Goal: Task Accomplishment & Management: Manage account settings

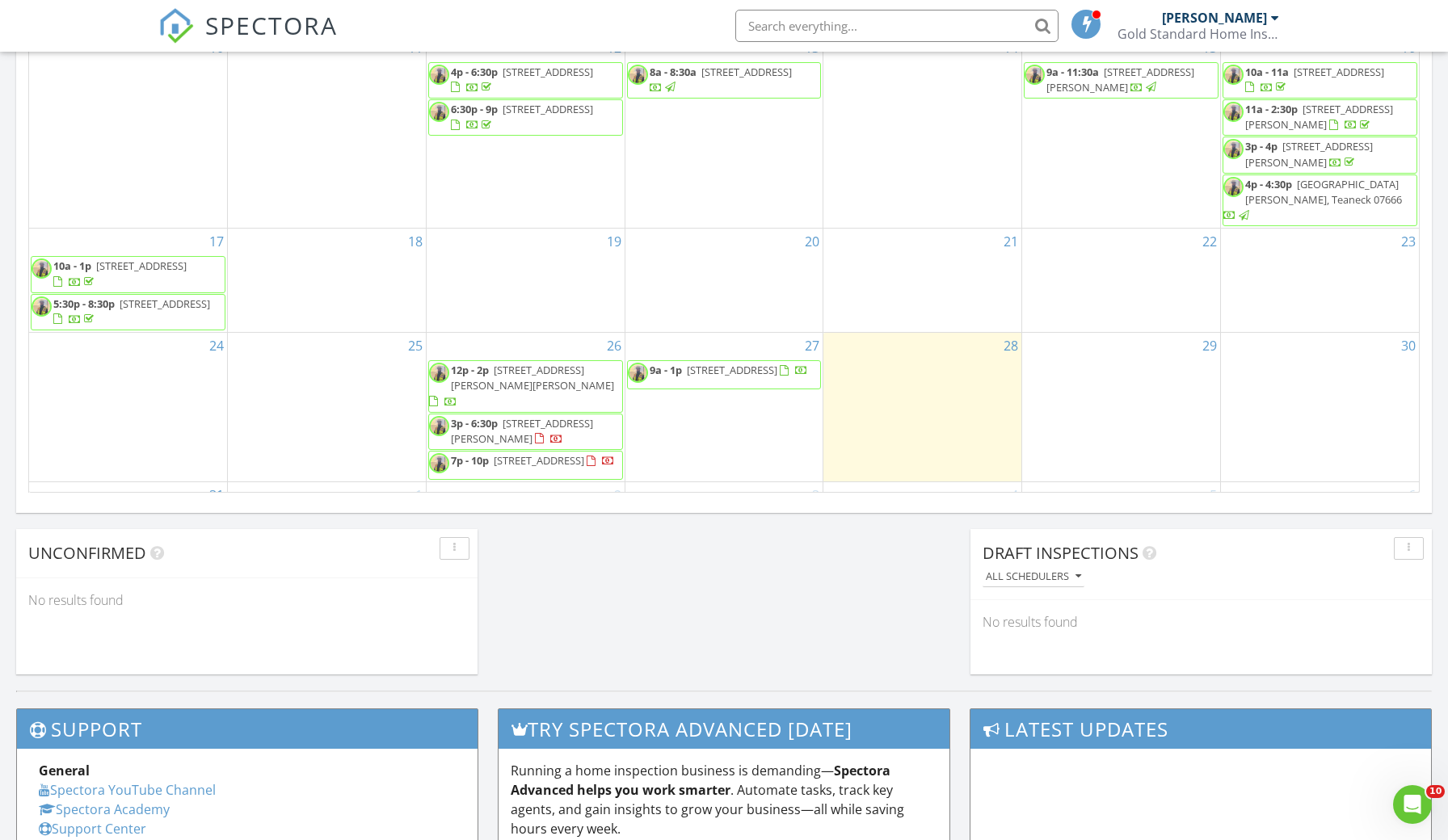
scroll to position [197, 0]
click at [592, 364] on span "[STREET_ADDRESS][PERSON_NAME][PERSON_NAME]" at bounding box center [532, 379] width 163 height 30
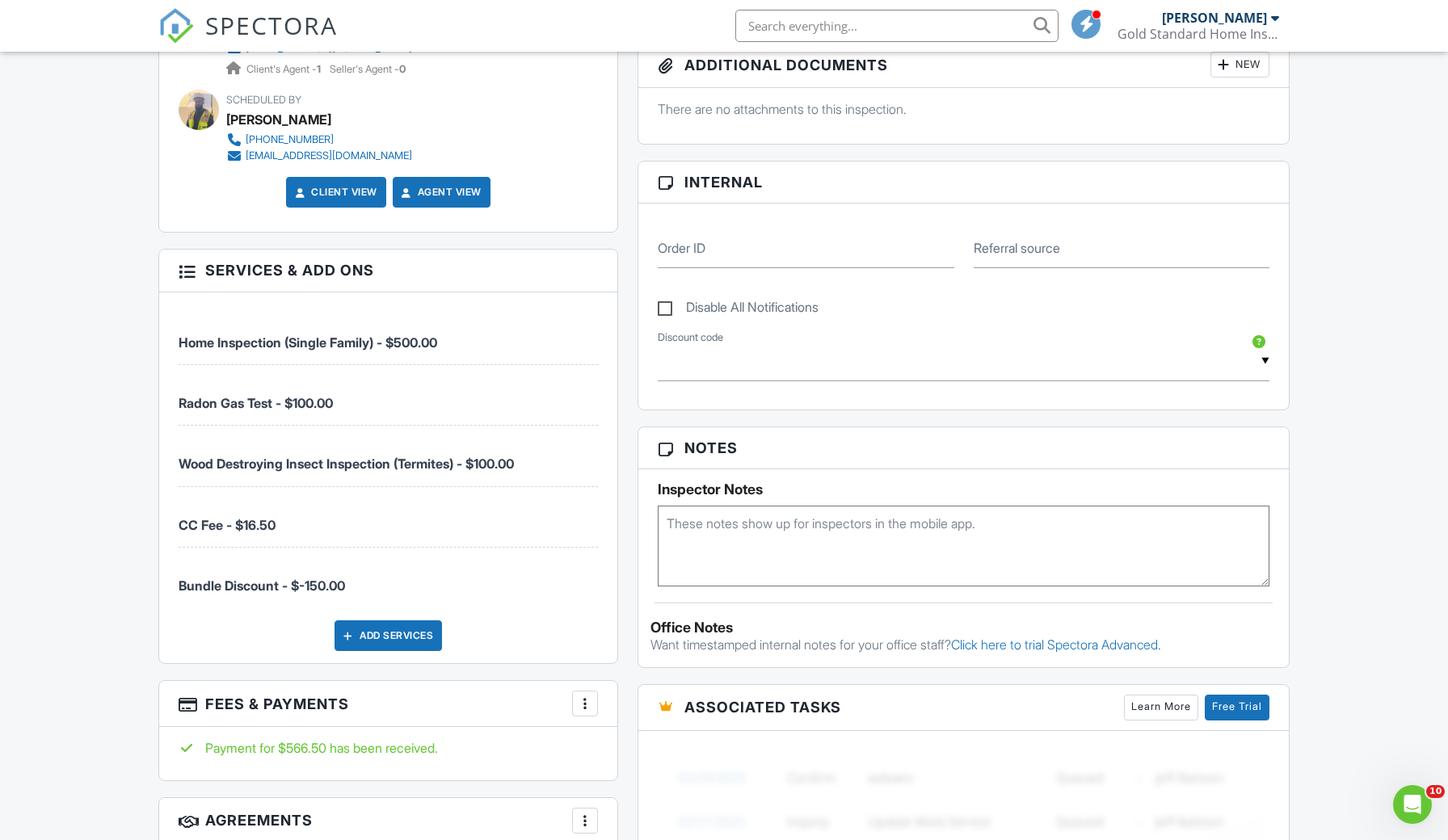
scroll to position [736, 0]
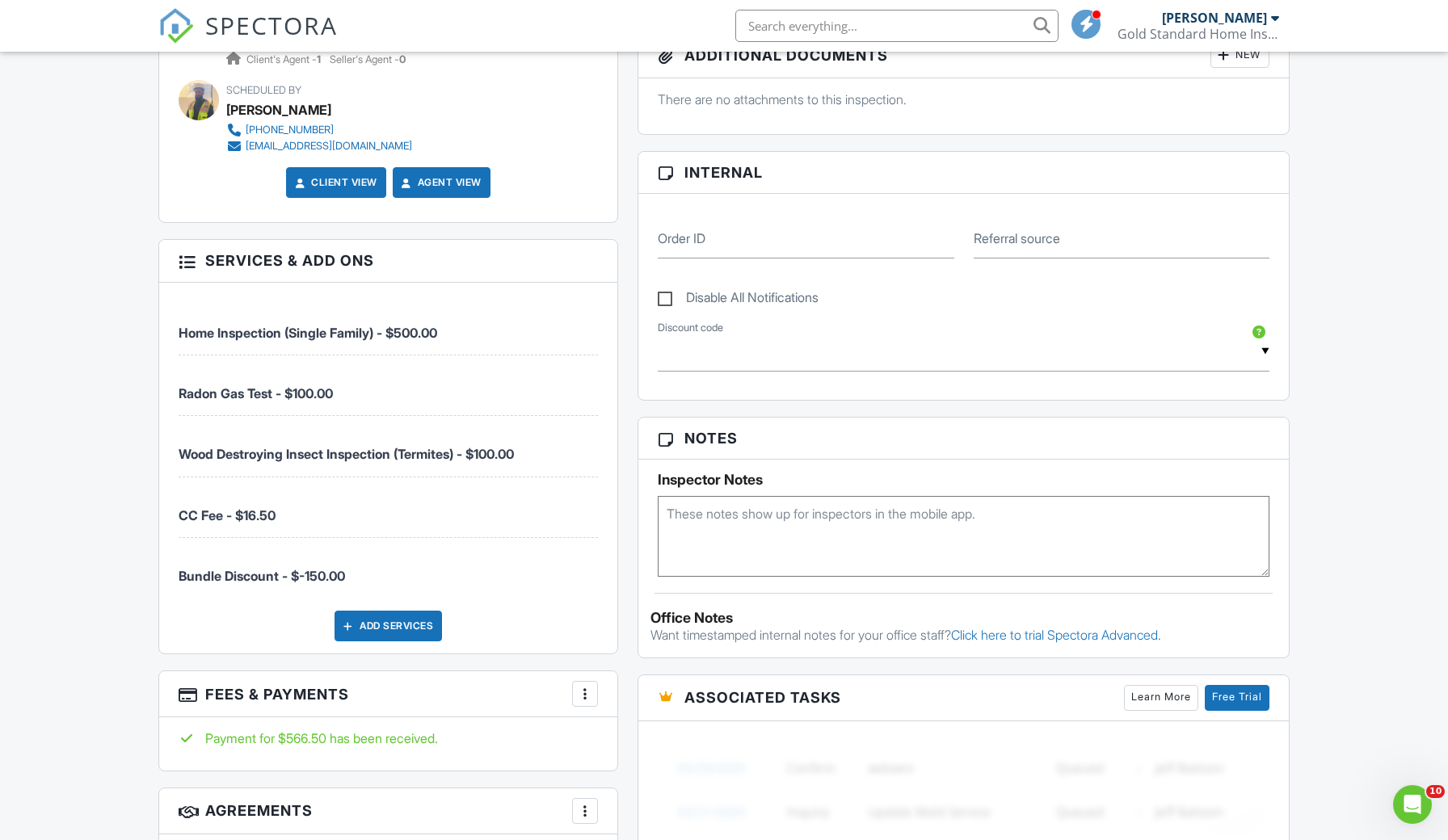
click at [389, 619] on div "Add Services" at bounding box center [388, 625] width 107 height 31
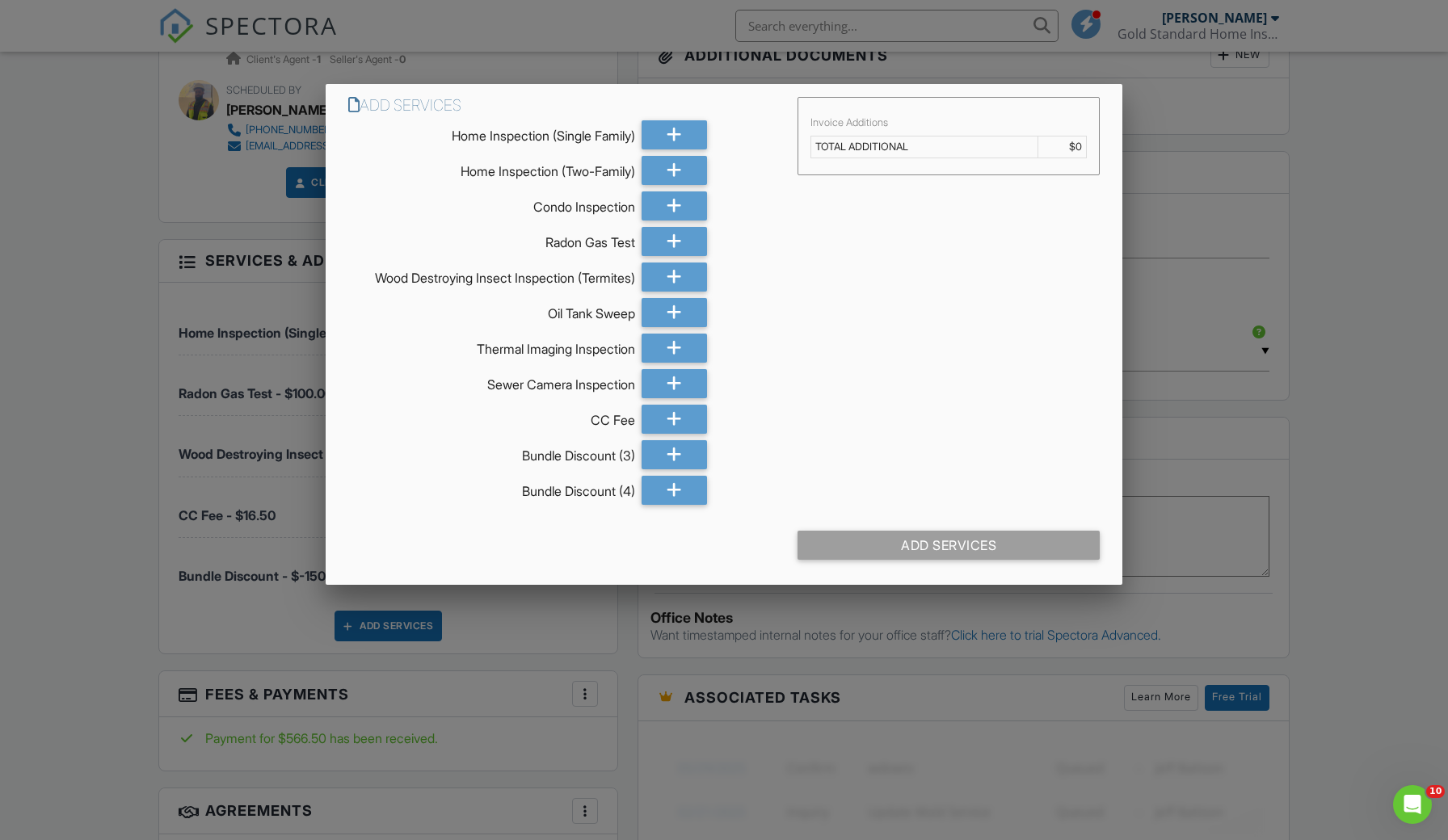
click at [594, 638] on div at bounding box center [724, 444] width 1448 height 1050
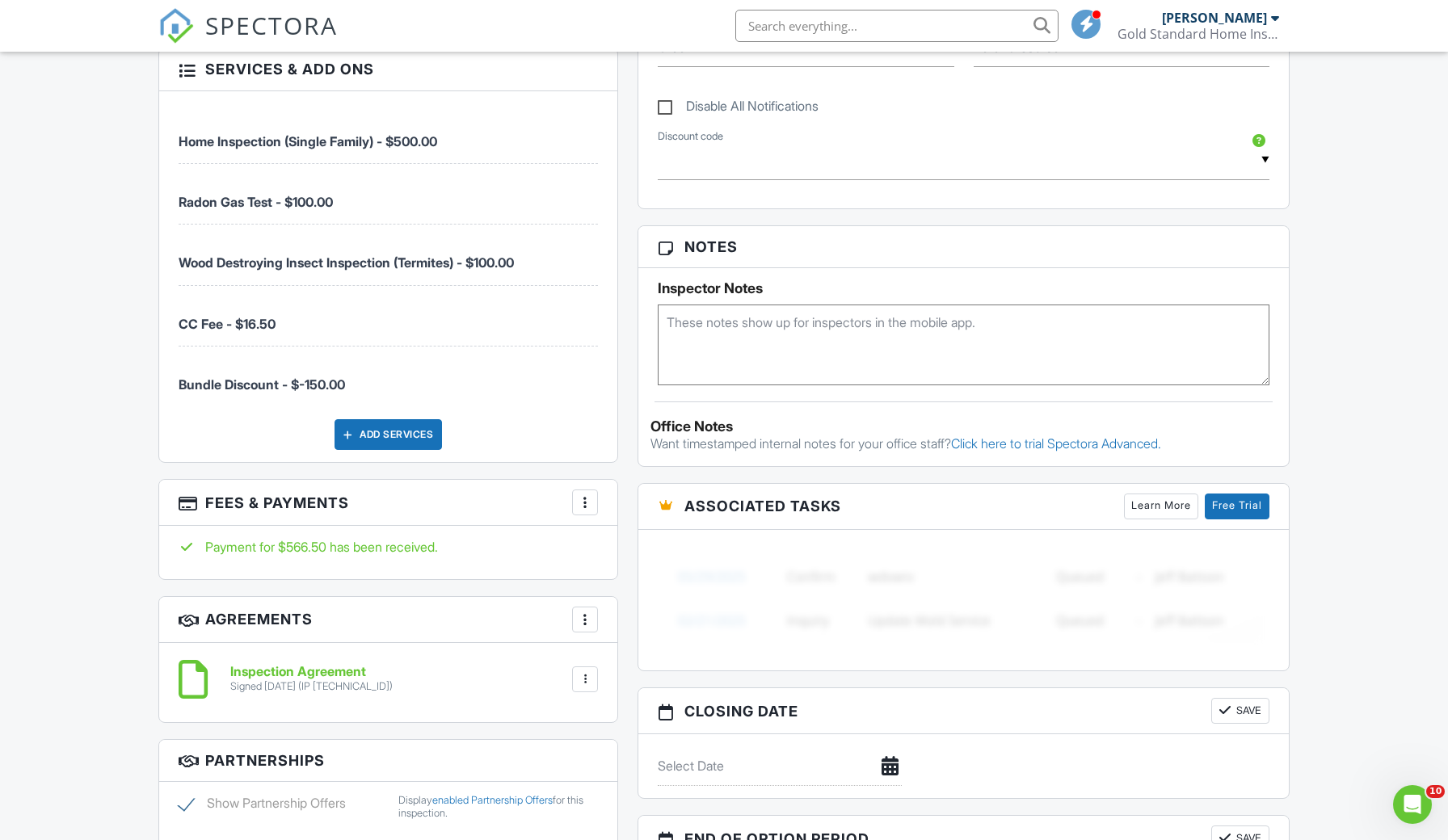
scroll to position [1017, 0]
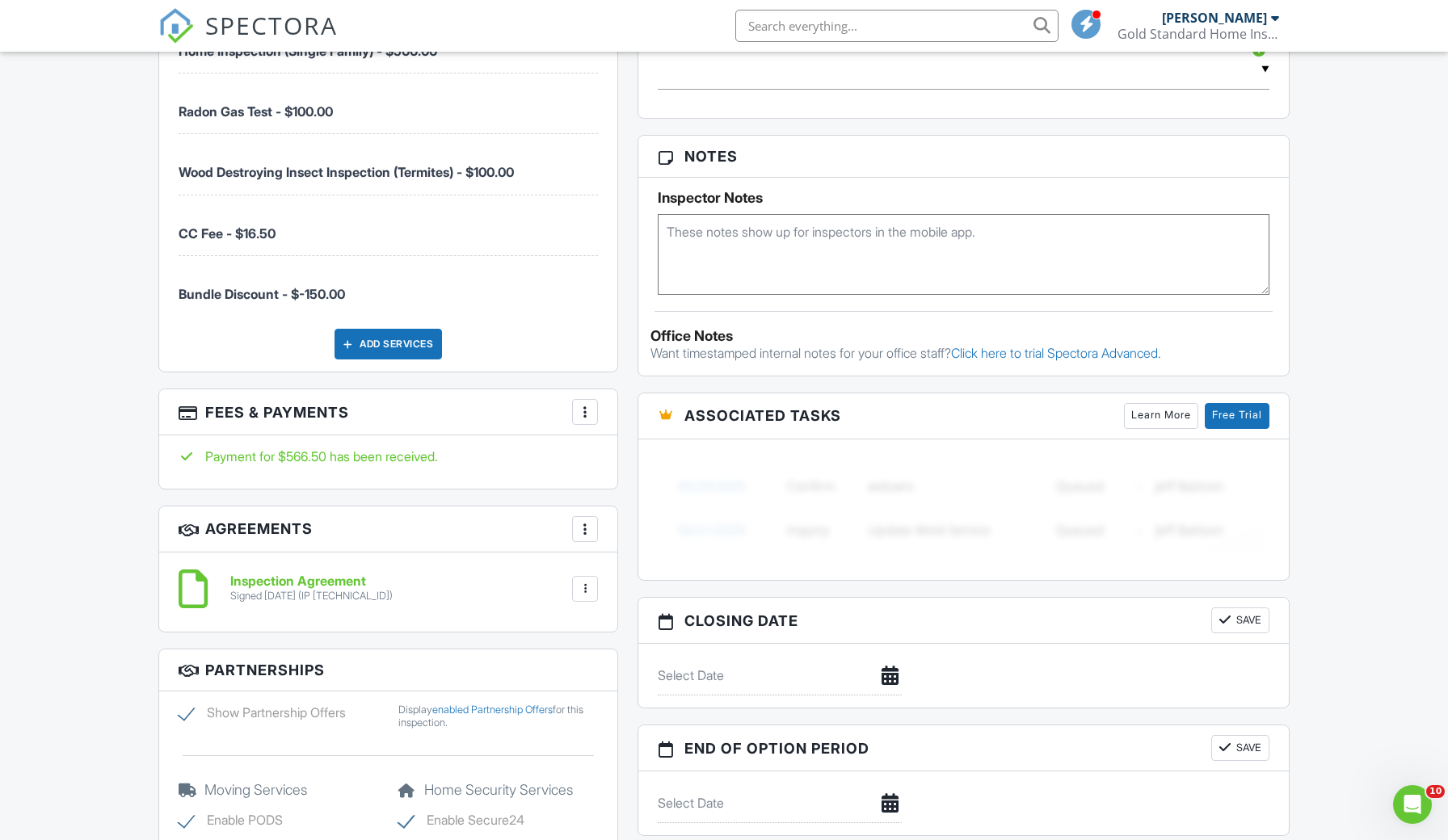
click at [586, 420] on div "More" at bounding box center [585, 412] width 26 height 26
click at [648, 450] on li "Edit Fees & Payments" at bounding box center [666, 460] width 169 height 41
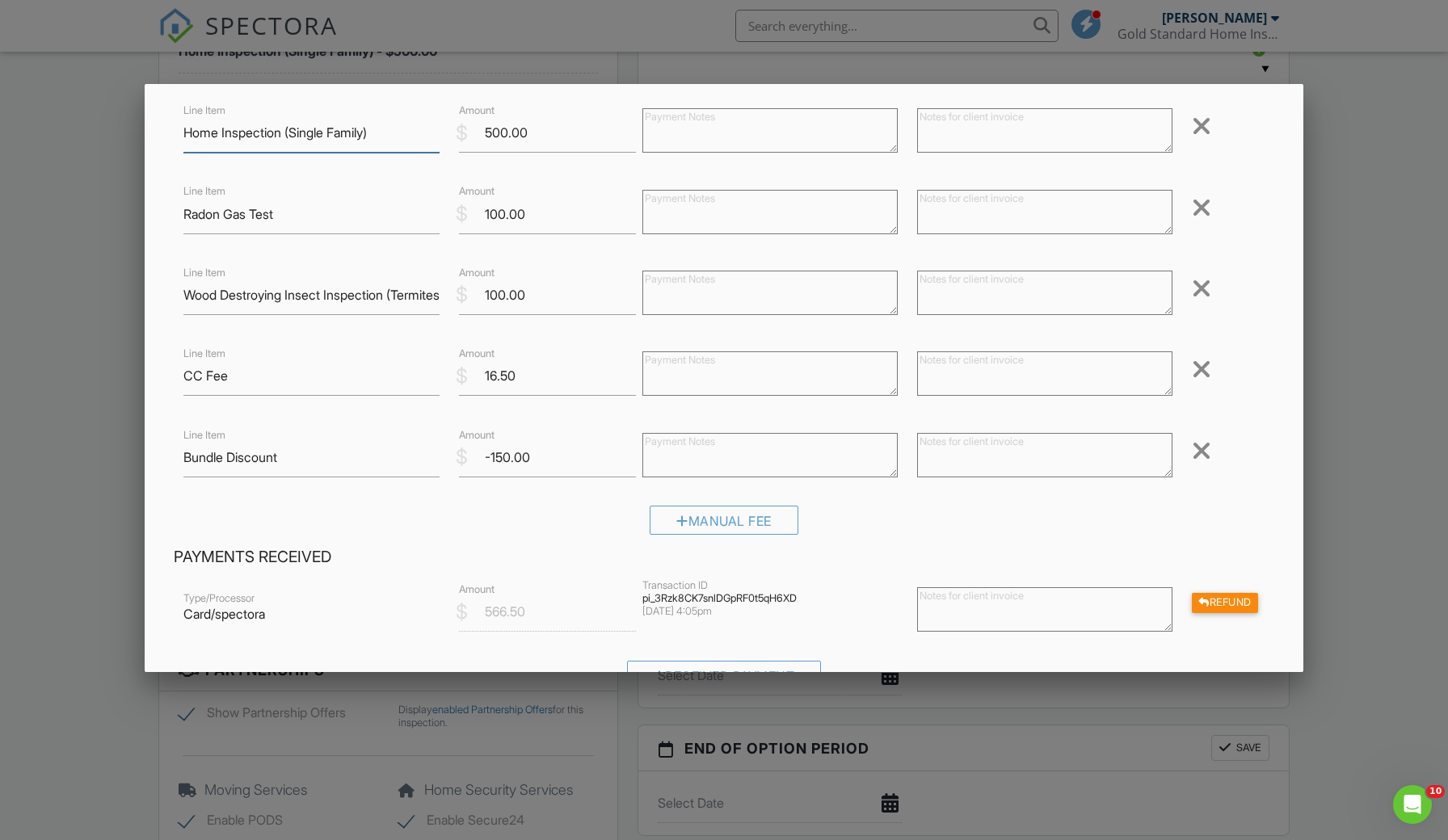
scroll to position [110, 0]
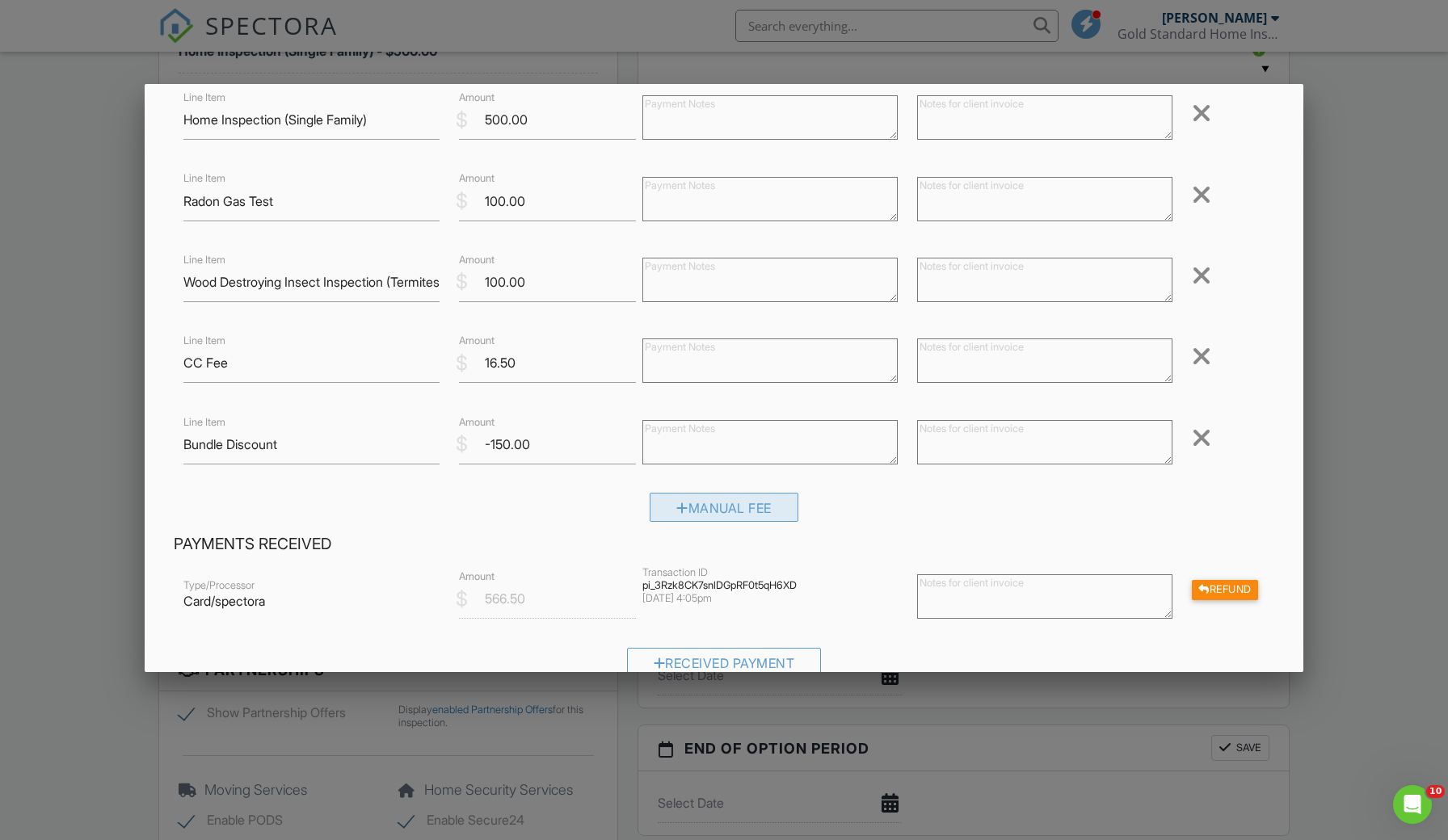
click at [715, 517] on div "Manual Fee" at bounding box center [723, 506] width 148 height 29
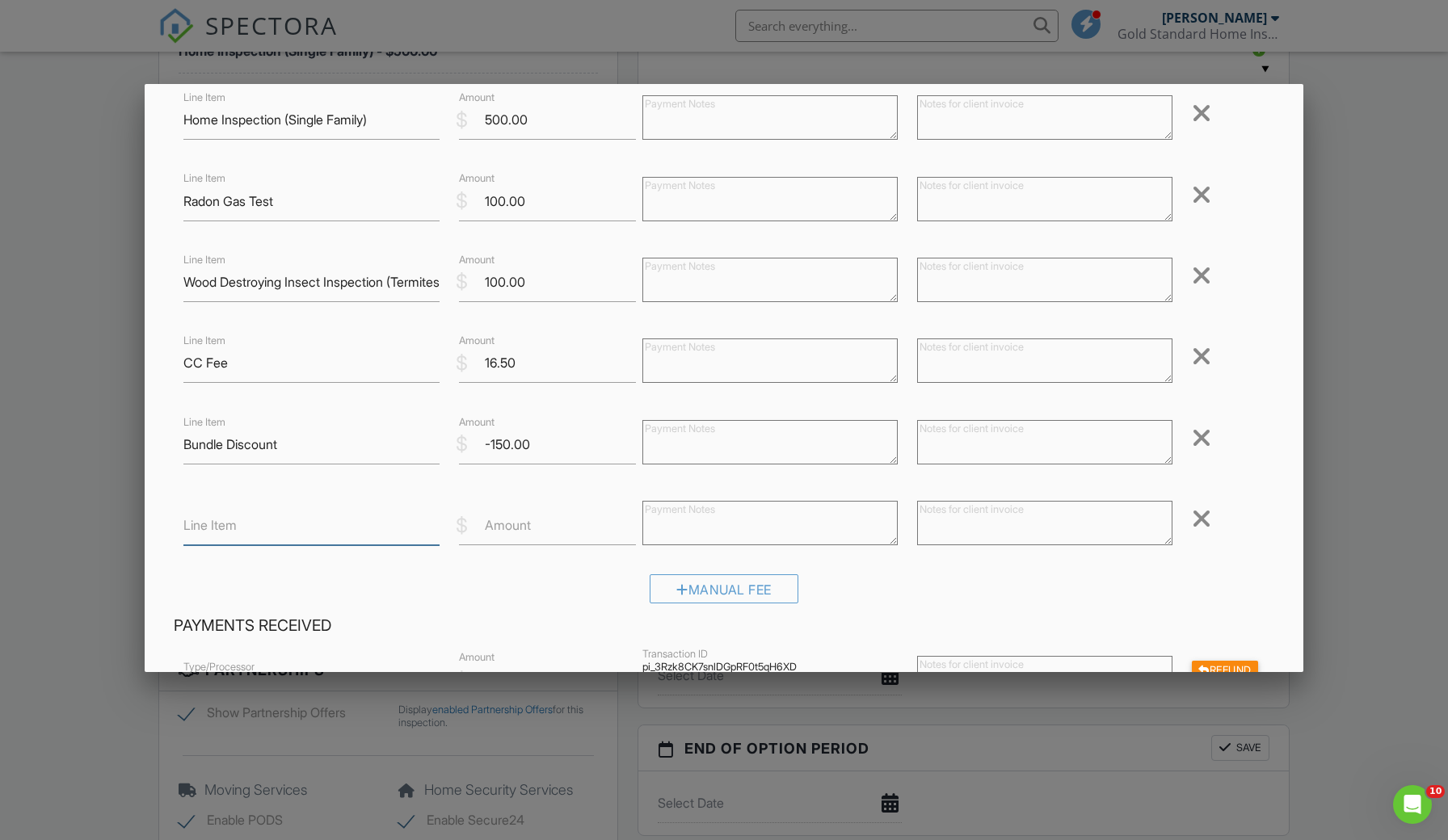
click at [388, 521] on input "Line Item" at bounding box center [310, 525] width 256 height 40
type input "Oil Tank Sweep"
type input "250"
click at [503, 447] on input "-150.00" at bounding box center [547, 444] width 177 height 40
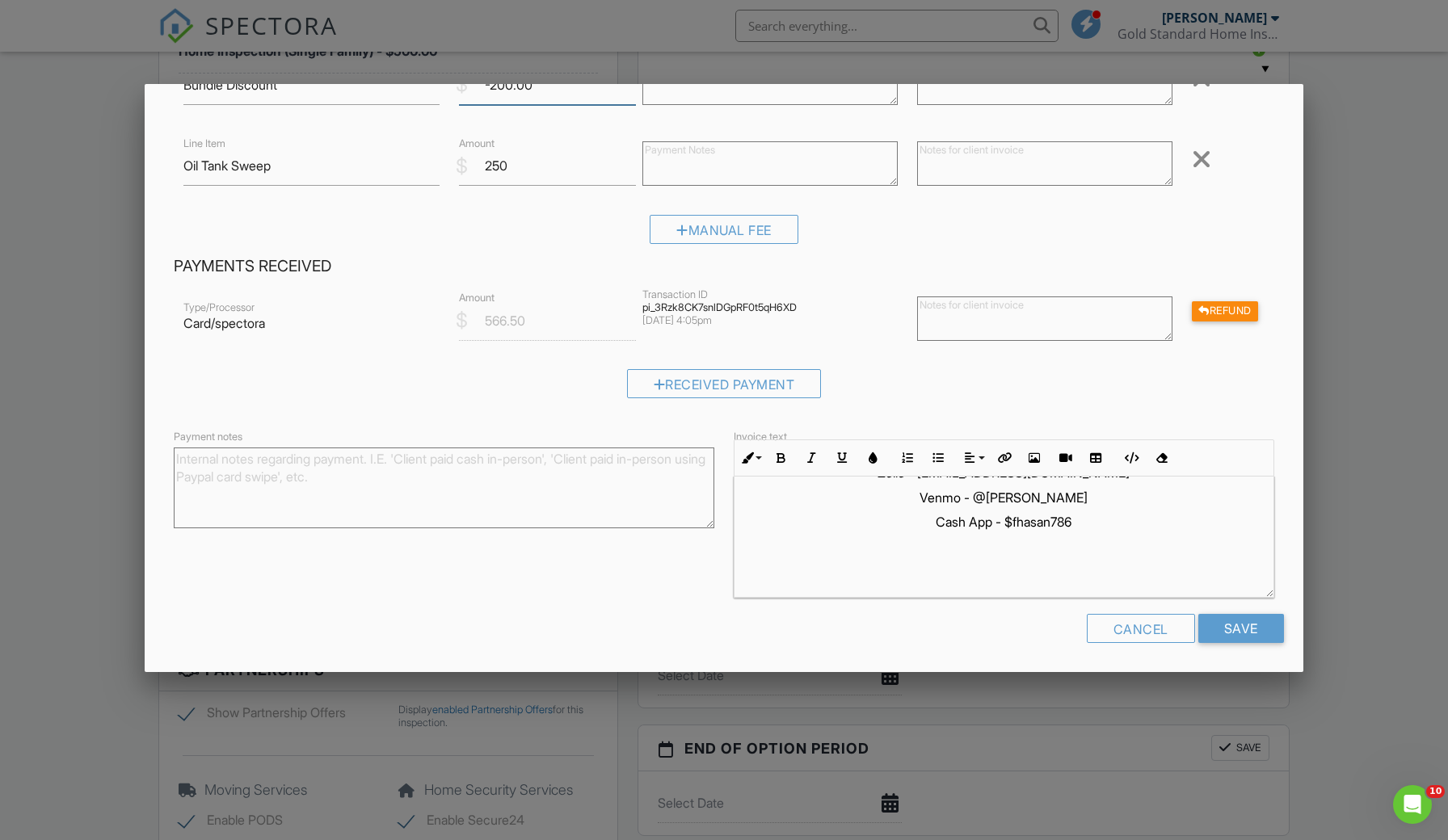
scroll to position [469, 0]
type input "-200.00"
click at [1227, 626] on input "Save" at bounding box center [1241, 628] width 86 height 29
click at [1227, 626] on div at bounding box center [724, 420] width 1448 height 840
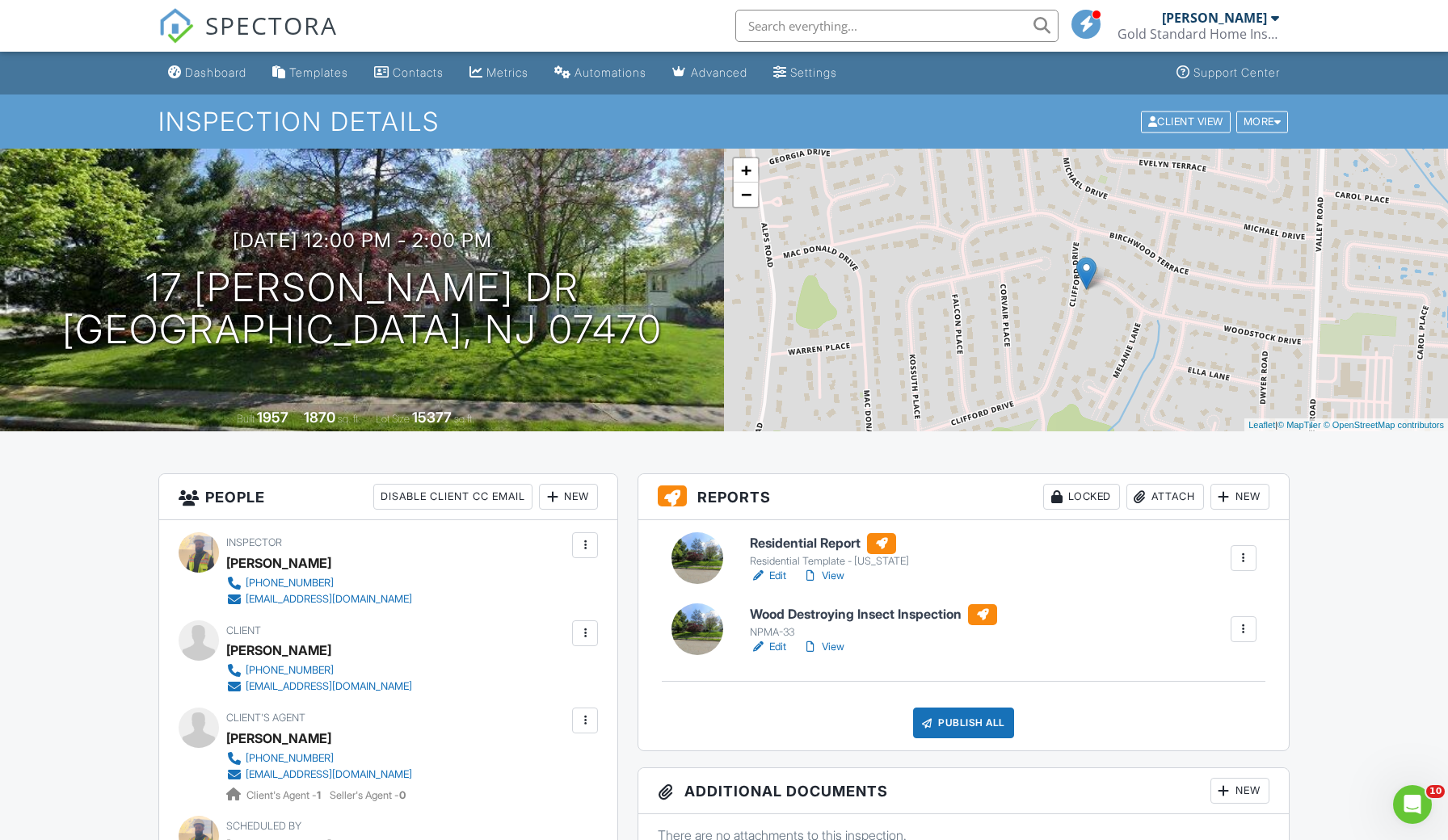
scroll to position [2, 0]
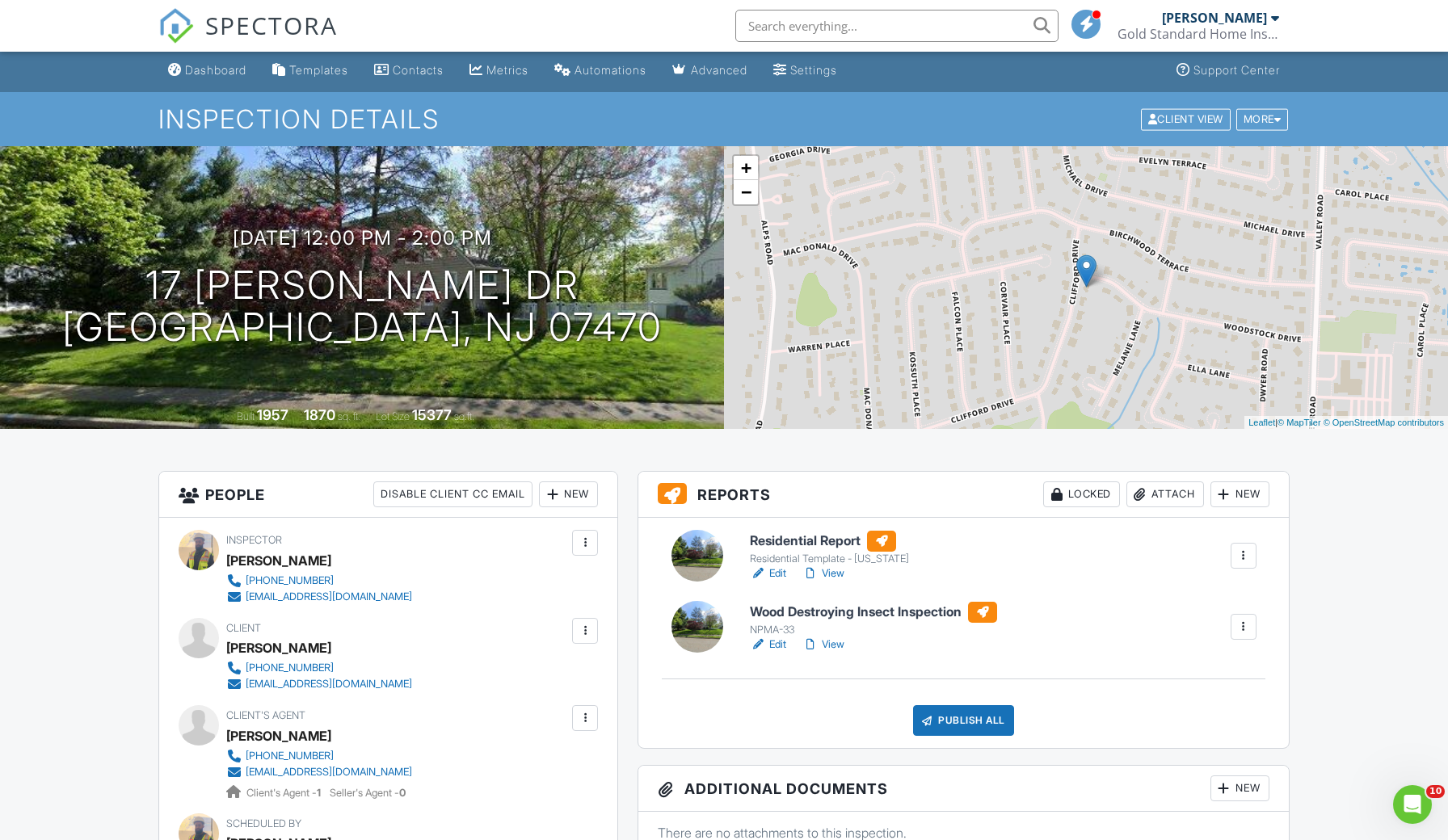
click at [786, 570] on link "Edit" at bounding box center [768, 574] width 37 height 16
